Goal: Transaction & Acquisition: Purchase product/service

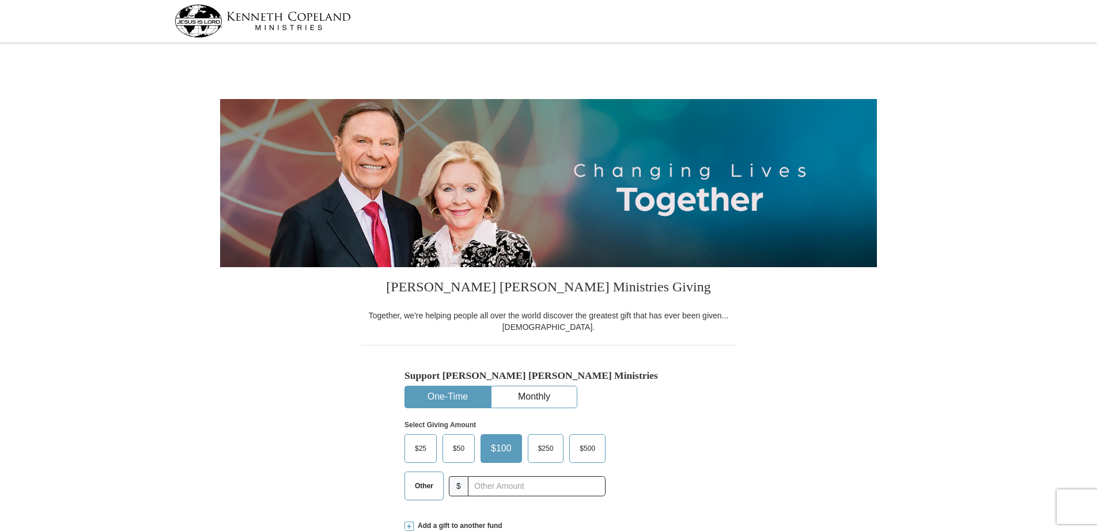
select select "WA"
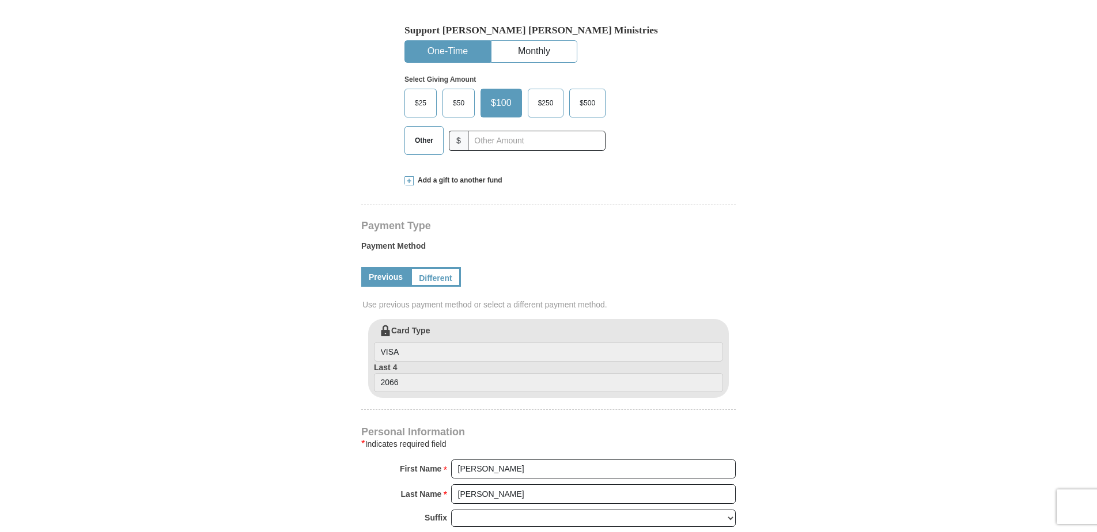
click at [411, 182] on span at bounding box center [409, 180] width 9 height 9
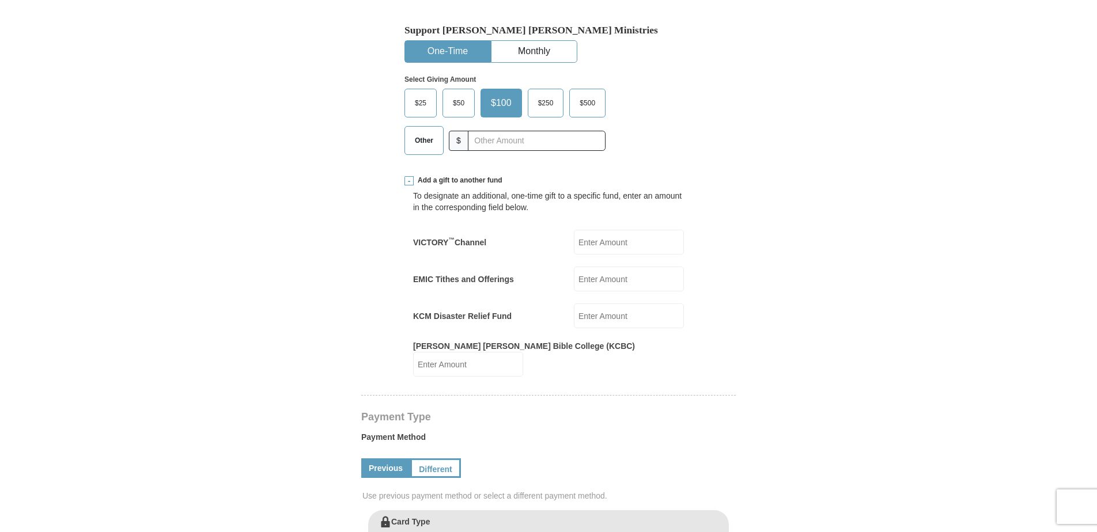
click at [463, 105] on span "$50" at bounding box center [458, 103] width 23 height 17
click at [0, 0] on input "$50" at bounding box center [0, 0] width 0 height 0
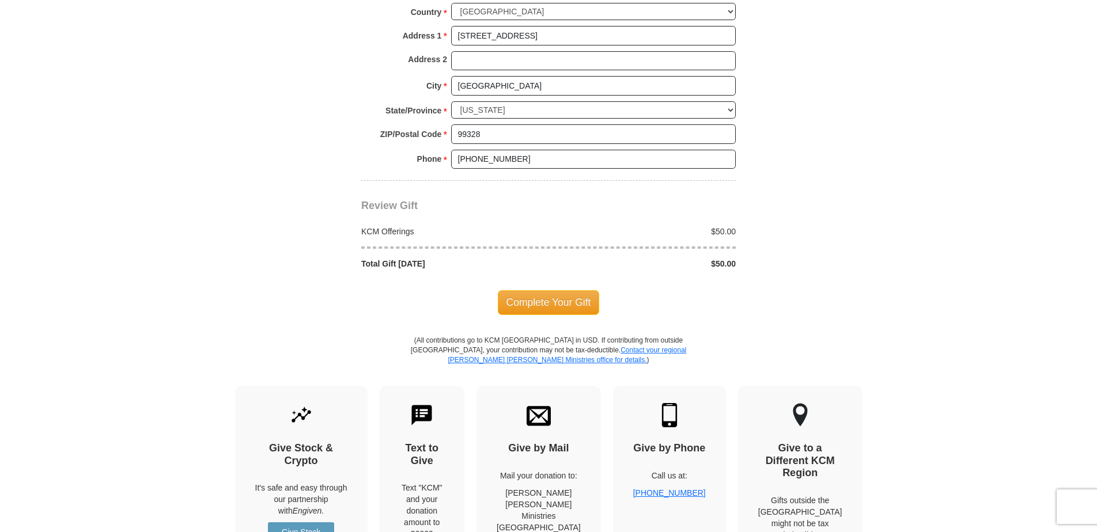
scroll to position [1095, 0]
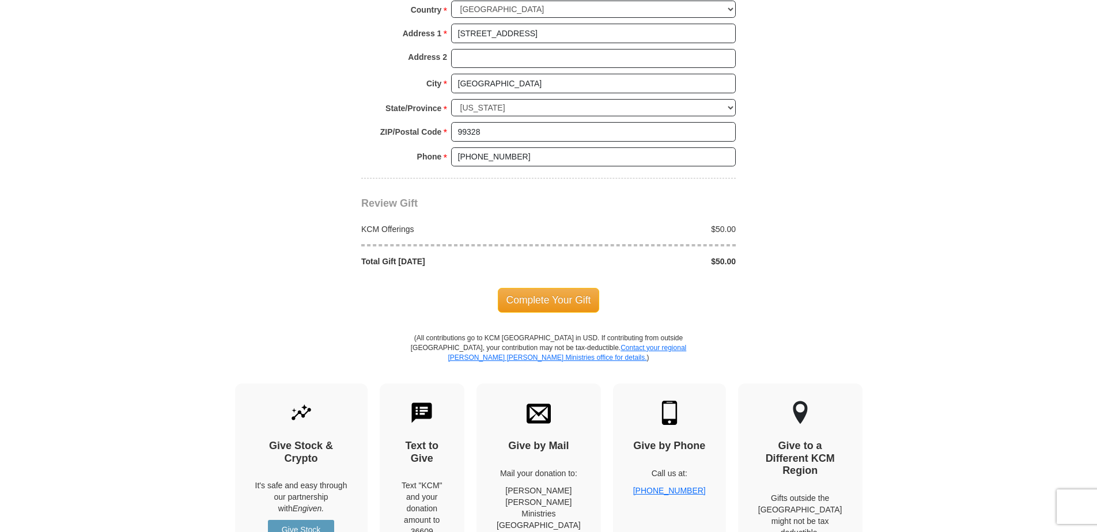
click at [573, 298] on span "Complete Your Gift" at bounding box center [549, 300] width 102 height 24
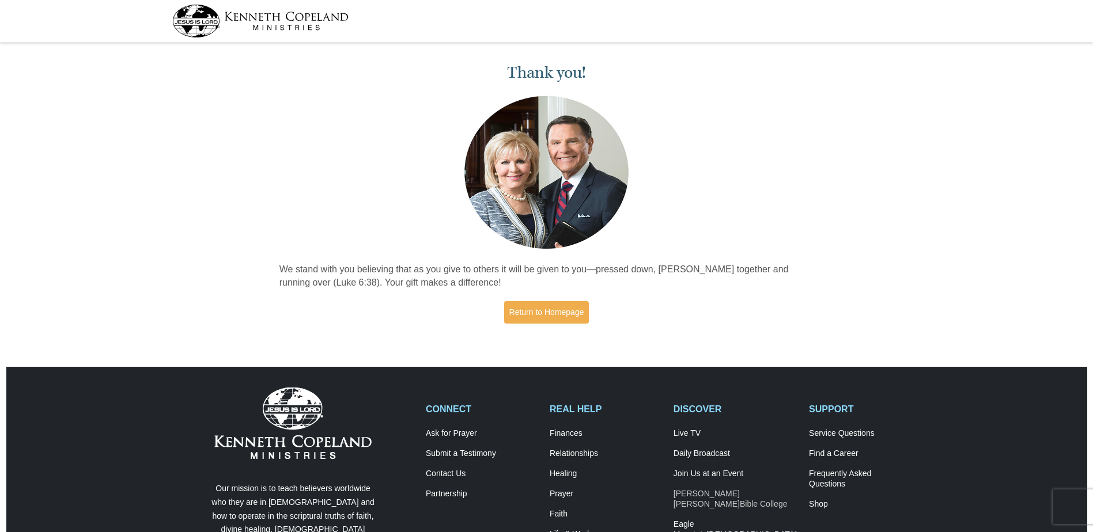
click at [741, 504] on link "[PERSON_NAME] [PERSON_NAME] Bible College" at bounding box center [735, 499] width 123 height 21
